Goal: Task Accomplishment & Management: Manage account settings

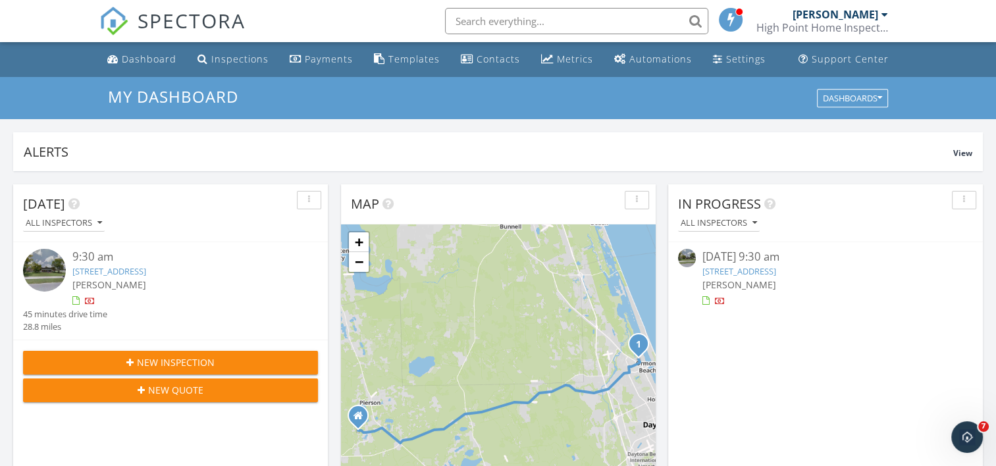
click at [738, 265] on link "[STREET_ADDRESS]" at bounding box center [740, 271] width 74 height 12
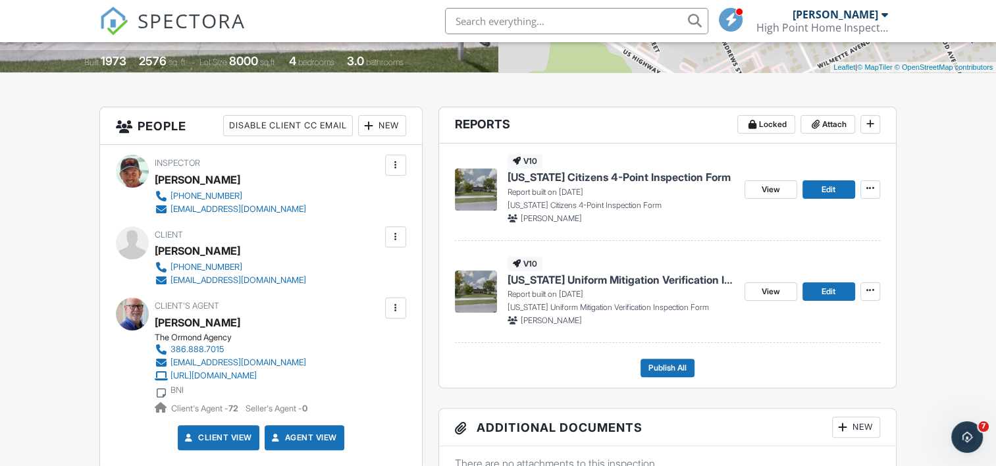
click at [628, 177] on span "[US_STATE] Citizens 4-Point Inspection Form" at bounding box center [619, 177] width 223 height 14
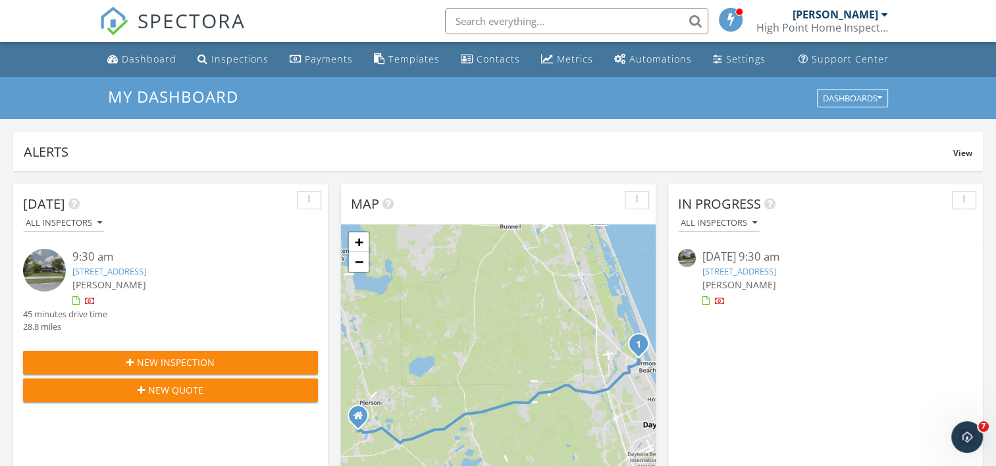
click at [763, 278] on div "[PERSON_NAME]" at bounding box center [826, 285] width 246 height 14
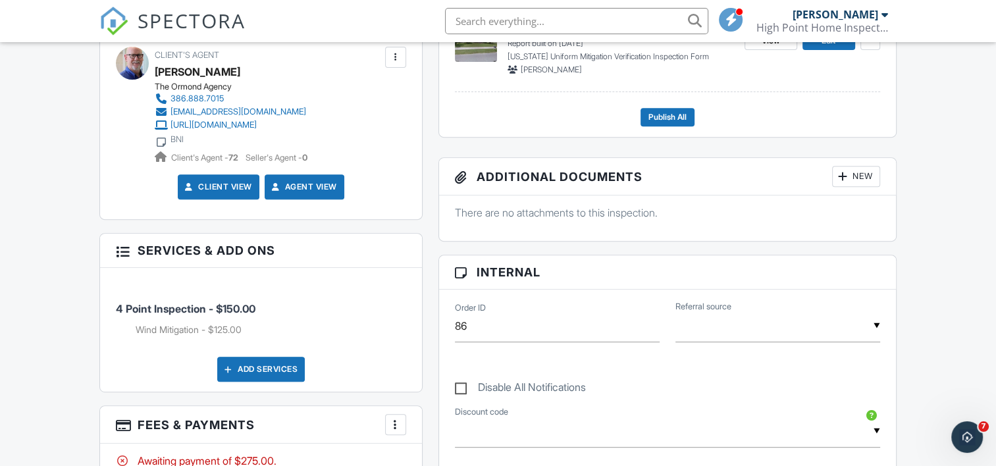
click at [853, 176] on div "New" at bounding box center [856, 176] width 48 height 21
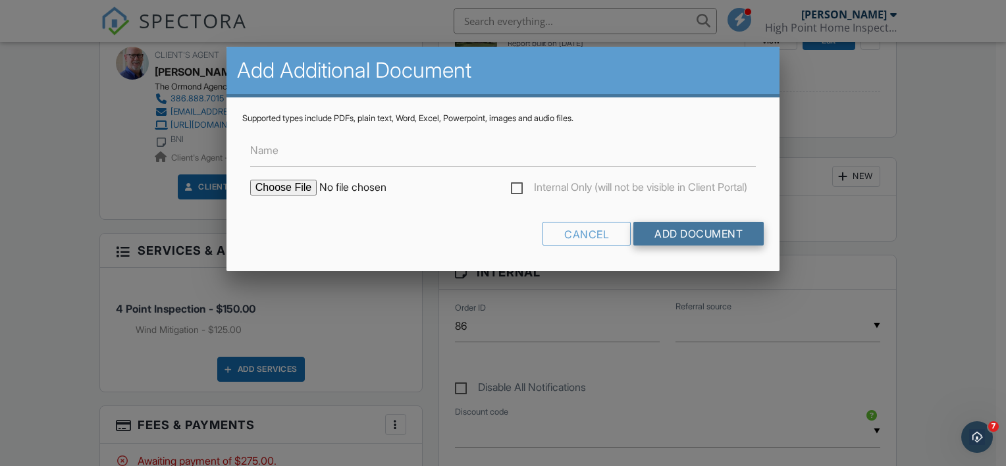
click at [672, 238] on input "Add Document" at bounding box center [698, 234] width 130 height 24
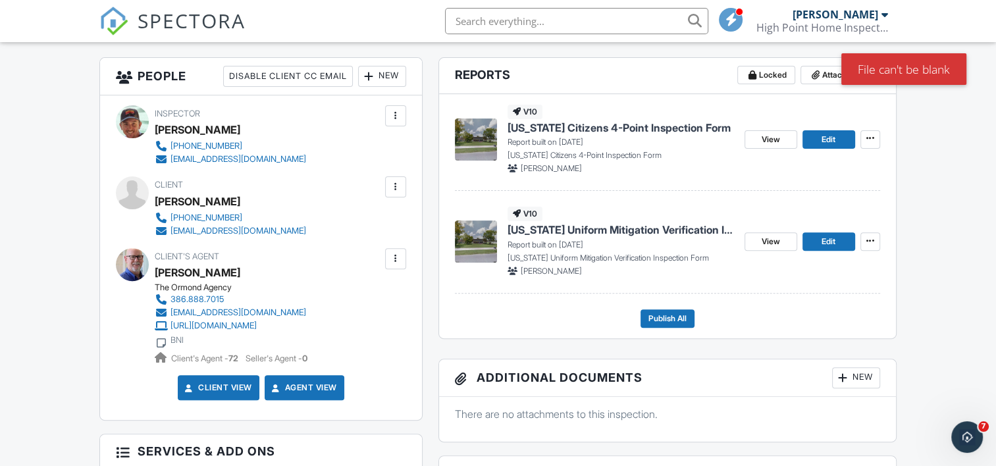
click at [844, 376] on div at bounding box center [843, 377] width 13 height 13
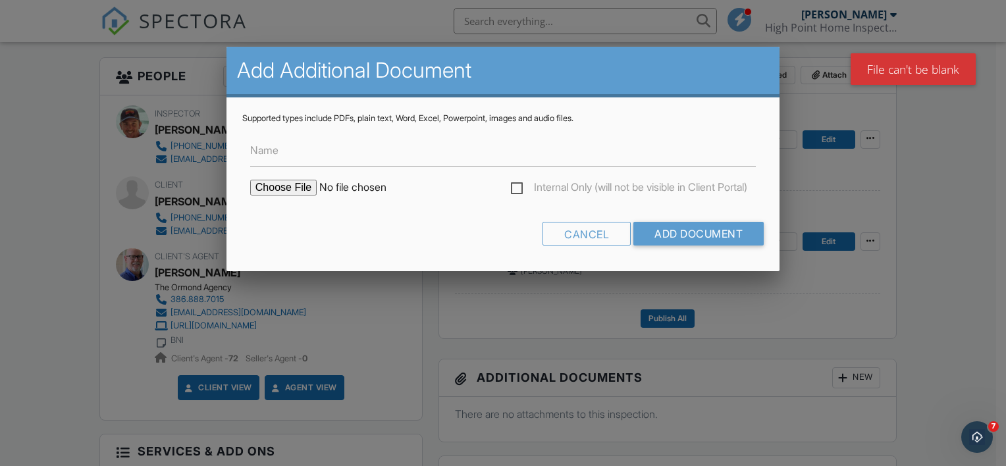
click at [286, 182] on input "file" at bounding box center [362, 188] width 224 height 16
type input "C:\fakepath\vc permits.pdf"
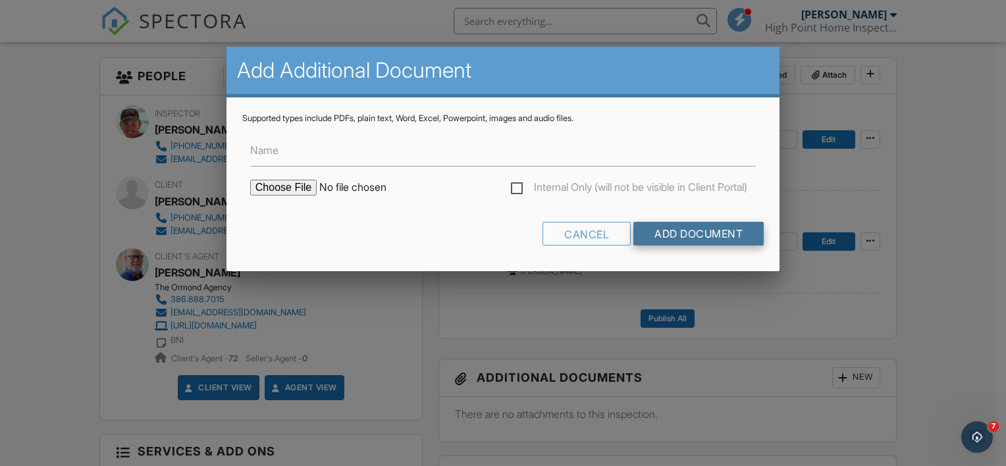
click at [684, 234] on input "Add Document" at bounding box center [698, 234] width 130 height 24
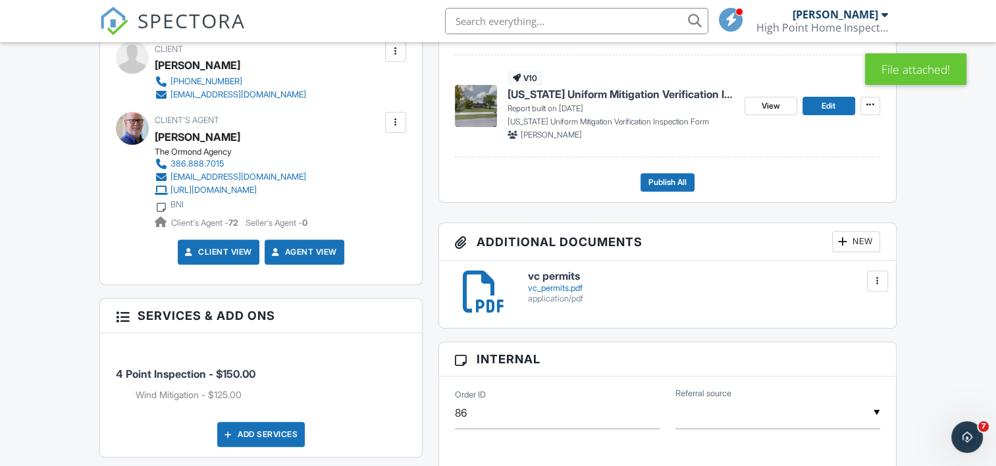
click at [557, 285] on div "vc_permits.pdf" at bounding box center [704, 288] width 352 height 11
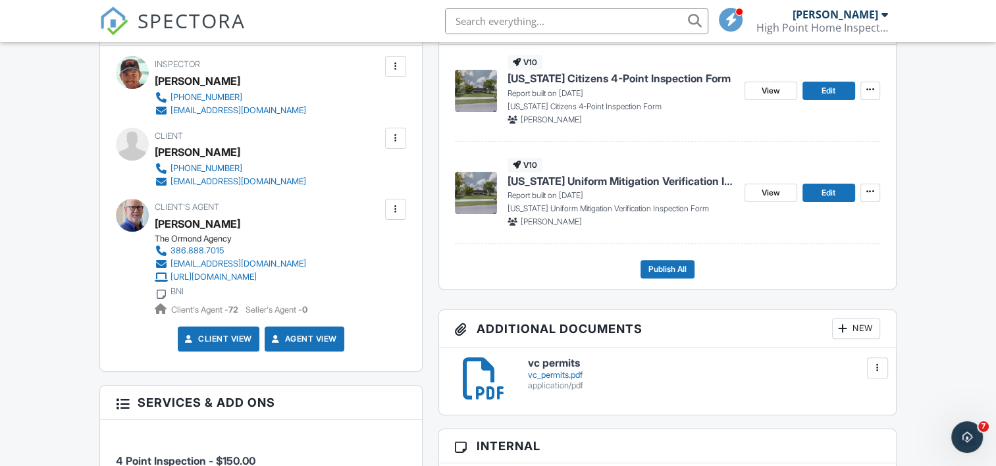
scroll to position [375, 0]
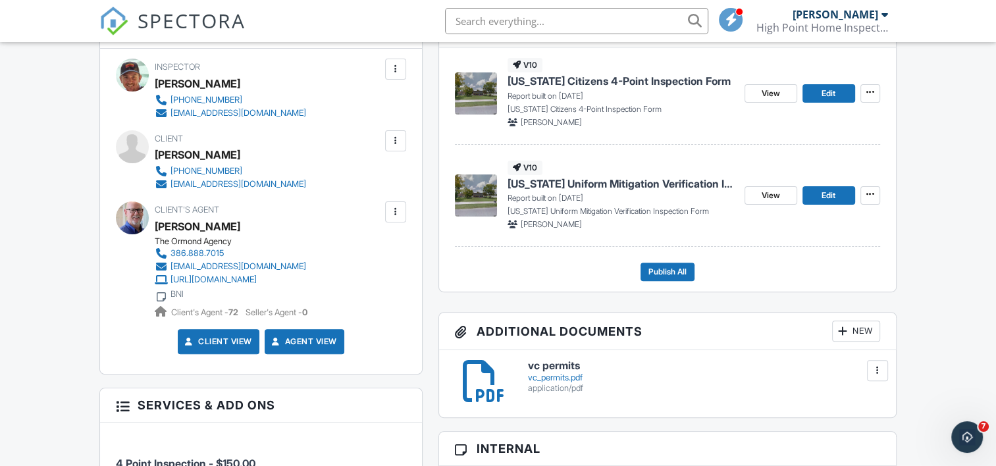
click at [574, 82] on span "[US_STATE] Citizens 4-Point Inspection Form" at bounding box center [619, 81] width 223 height 14
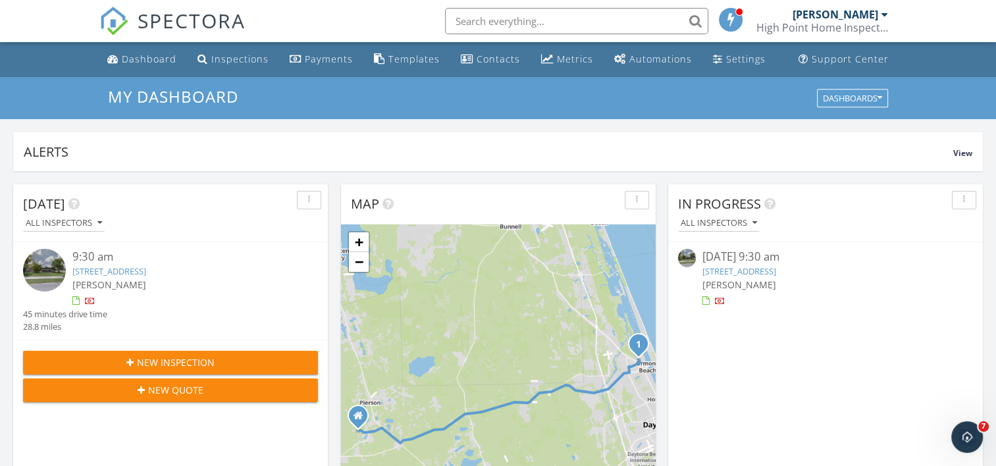
click at [753, 273] on link "[STREET_ADDRESS]" at bounding box center [740, 271] width 74 height 12
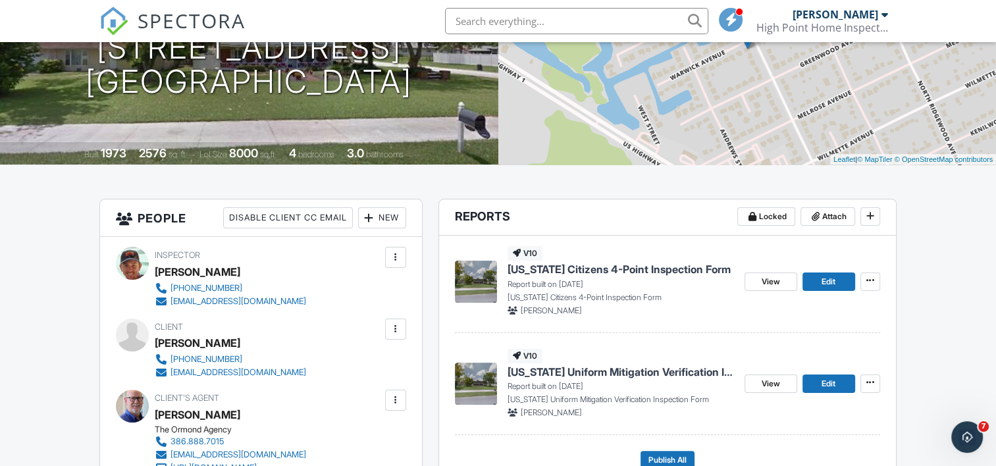
click at [656, 371] on span "Florida Uniform Mitigation Verification Inspection Form" at bounding box center [621, 372] width 227 height 14
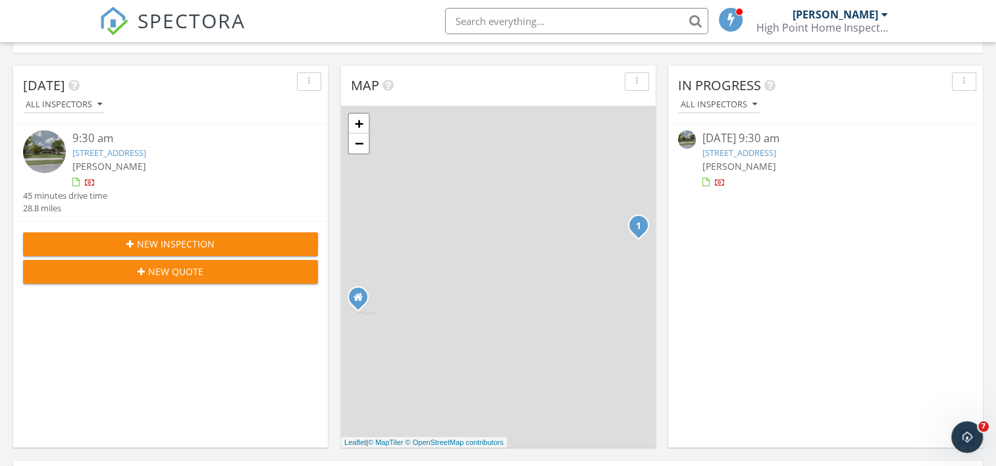
scroll to position [120, 0]
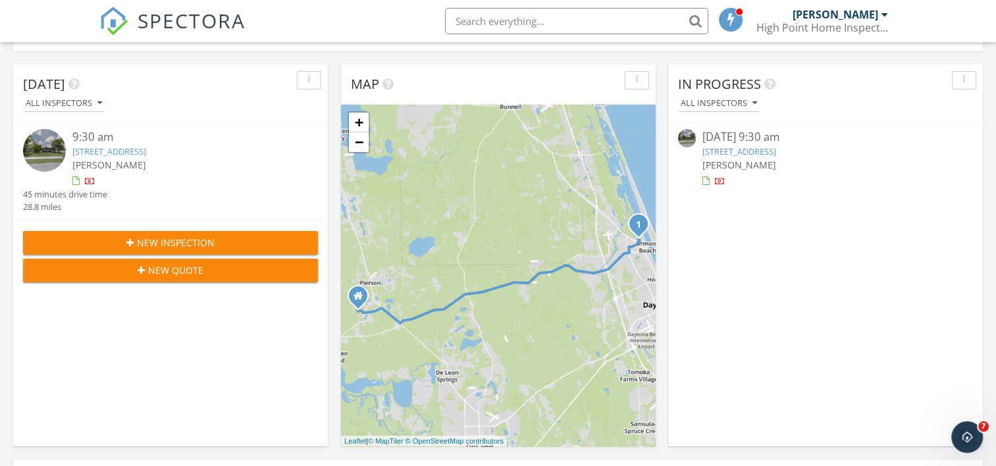
click at [751, 159] on span "[PERSON_NAME]" at bounding box center [740, 165] width 74 height 13
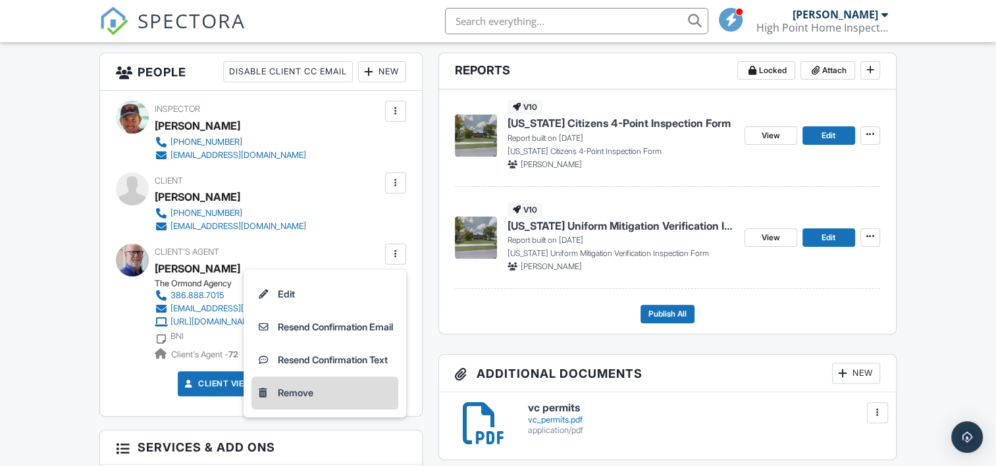
click at [286, 392] on li "Remove" at bounding box center [325, 393] width 147 height 33
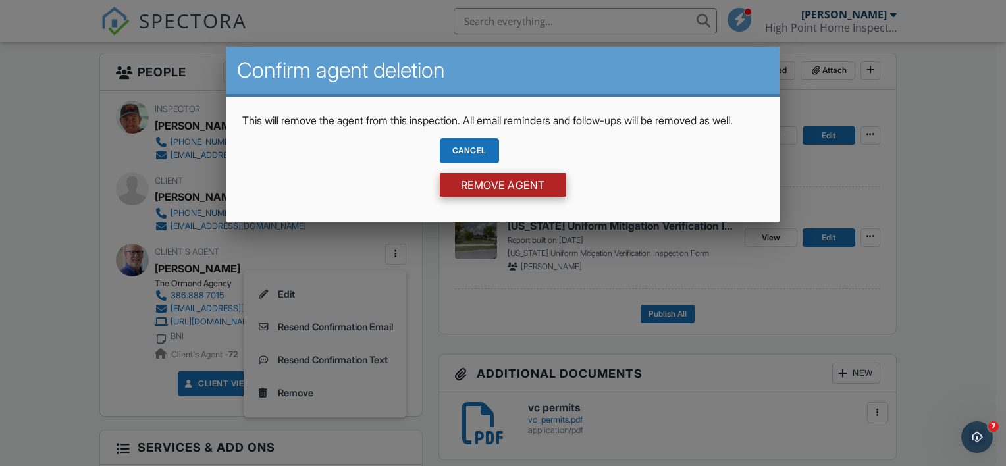
click at [490, 197] on input "Remove Agent" at bounding box center [503, 185] width 126 height 24
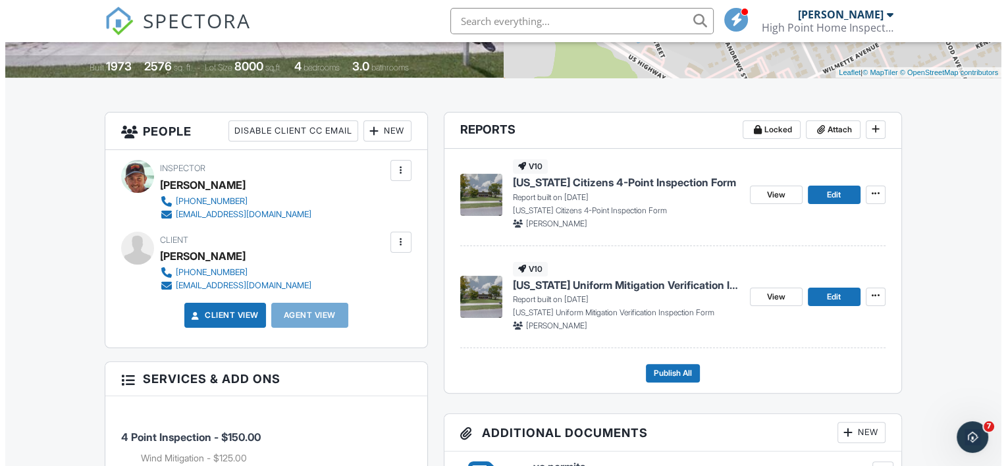
scroll to position [275, 0]
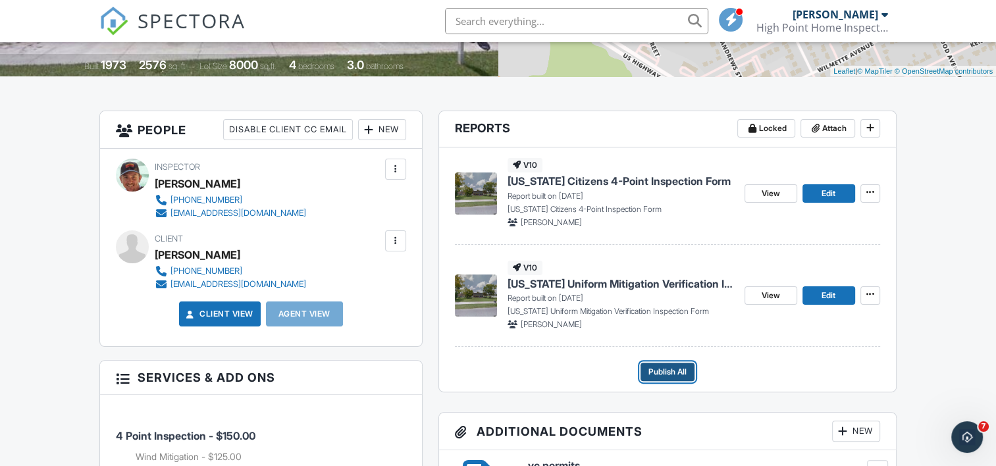
click at [659, 369] on span "Publish All" at bounding box center [668, 371] width 38 height 13
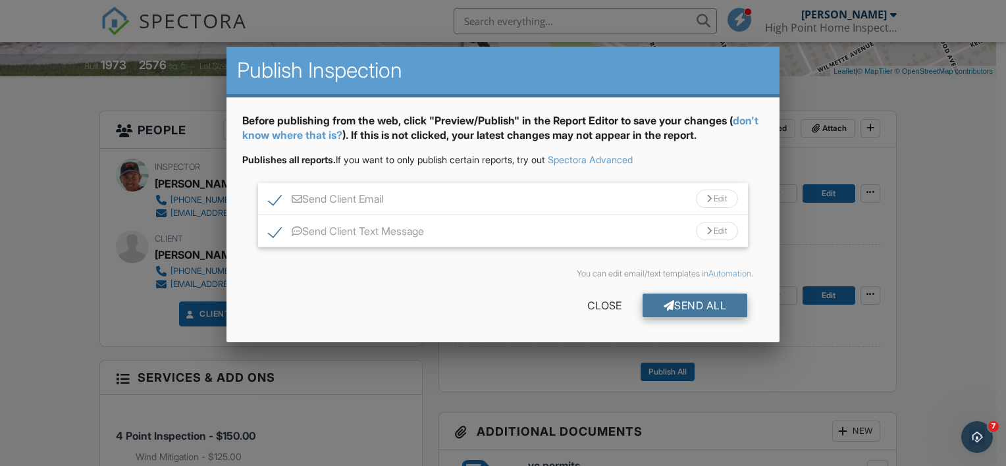
click at [693, 306] on div "Send All" at bounding box center [695, 306] width 105 height 24
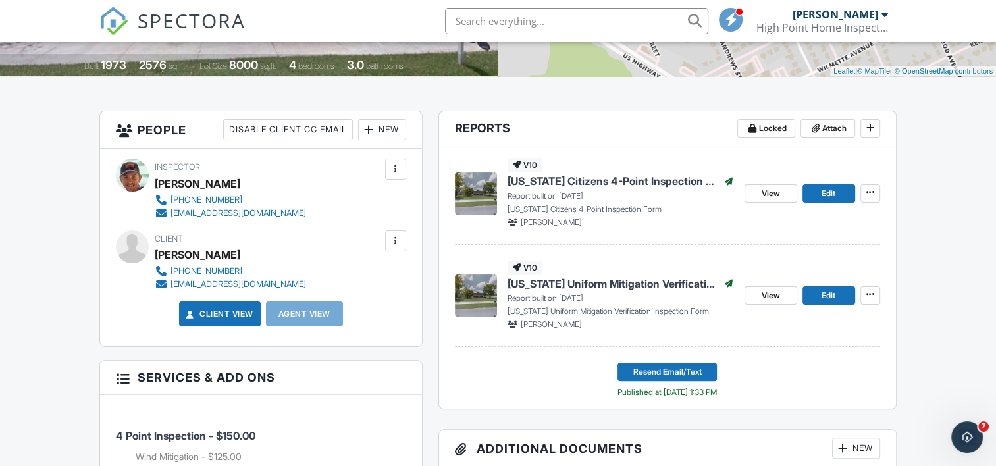
click at [213, 283] on div "hopern02@yahoo.com" at bounding box center [239, 284] width 136 height 11
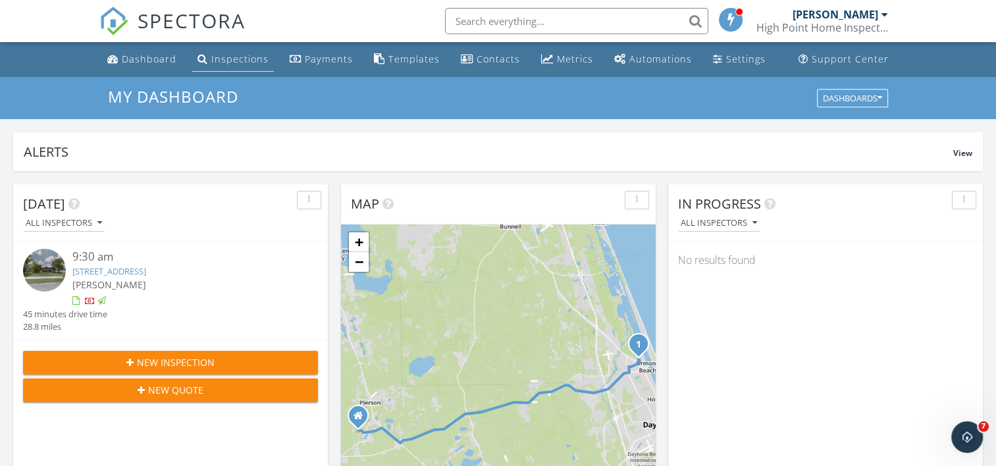
click at [238, 53] on div "Inspections" at bounding box center [239, 59] width 57 height 13
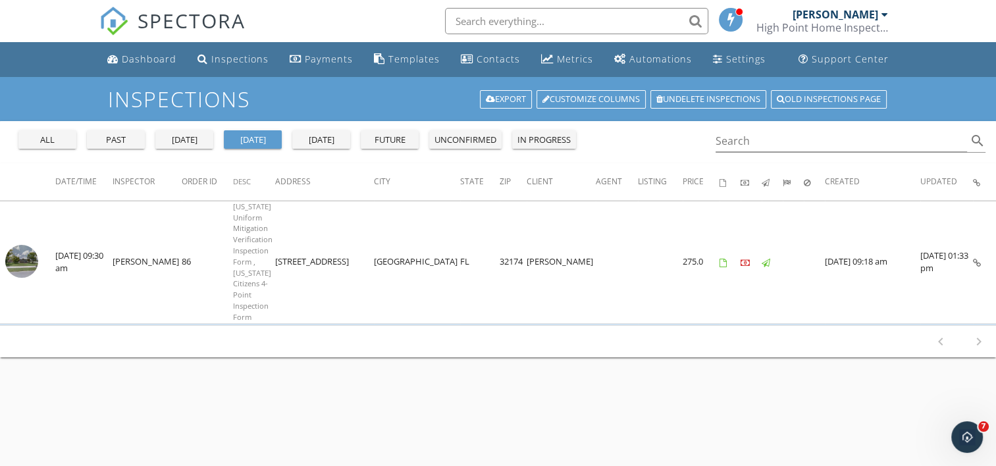
click at [132, 140] on div "past" at bounding box center [115, 140] width 47 height 13
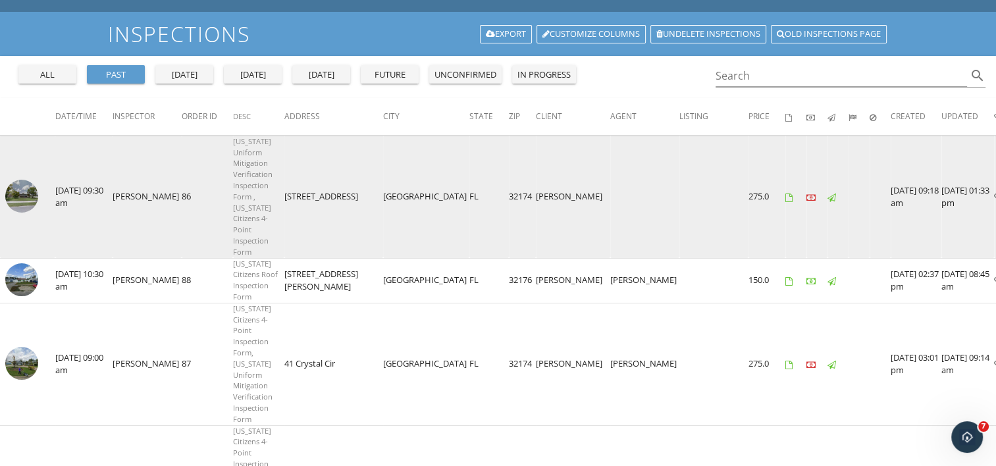
scroll to position [68, 0]
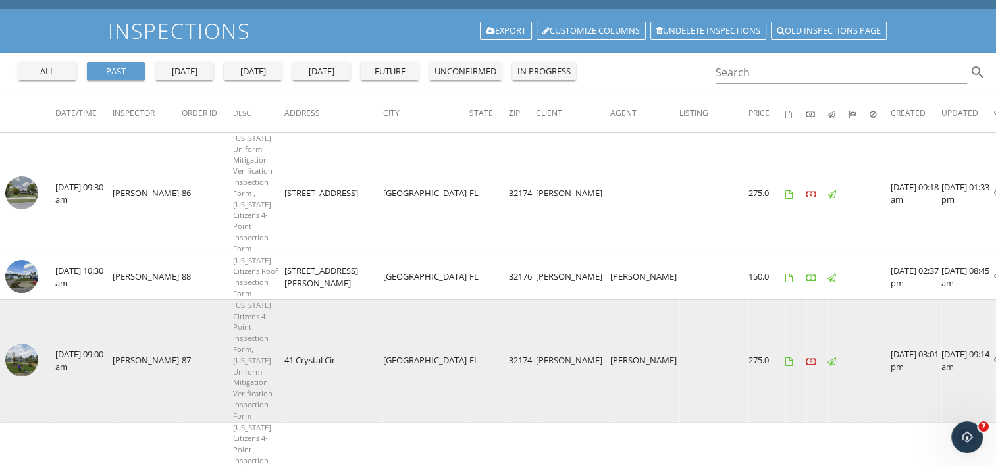
click at [994, 358] on icon at bounding box center [998, 362] width 8 height 9
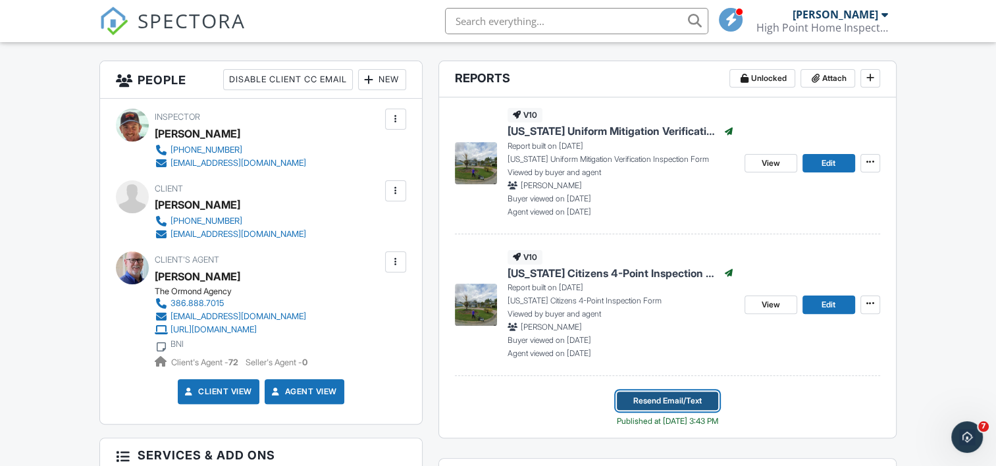
click at [645, 398] on span "Resend Email/Text" at bounding box center [667, 400] width 68 height 13
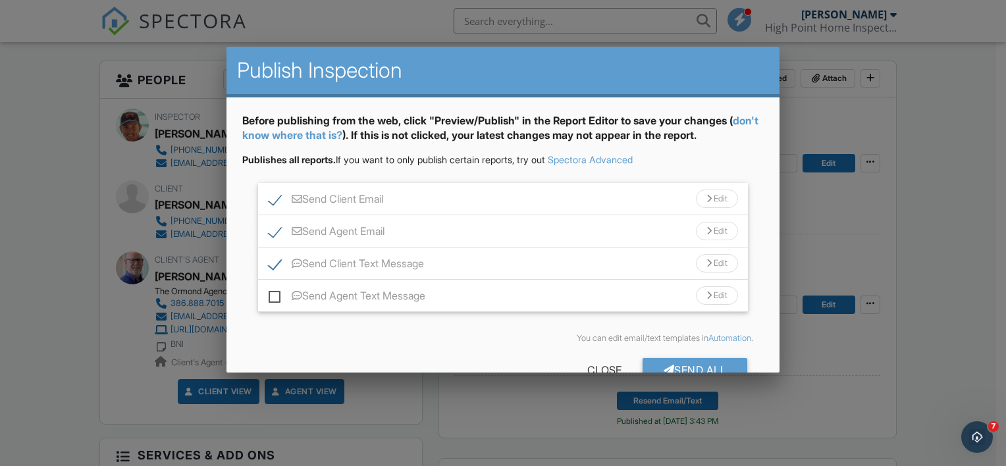
click at [277, 232] on label "Send Agent Email" at bounding box center [327, 233] width 116 height 16
checkbox input "false"
click at [678, 365] on div "Send All" at bounding box center [695, 370] width 105 height 24
